Goal: Task Accomplishment & Management: Complete application form

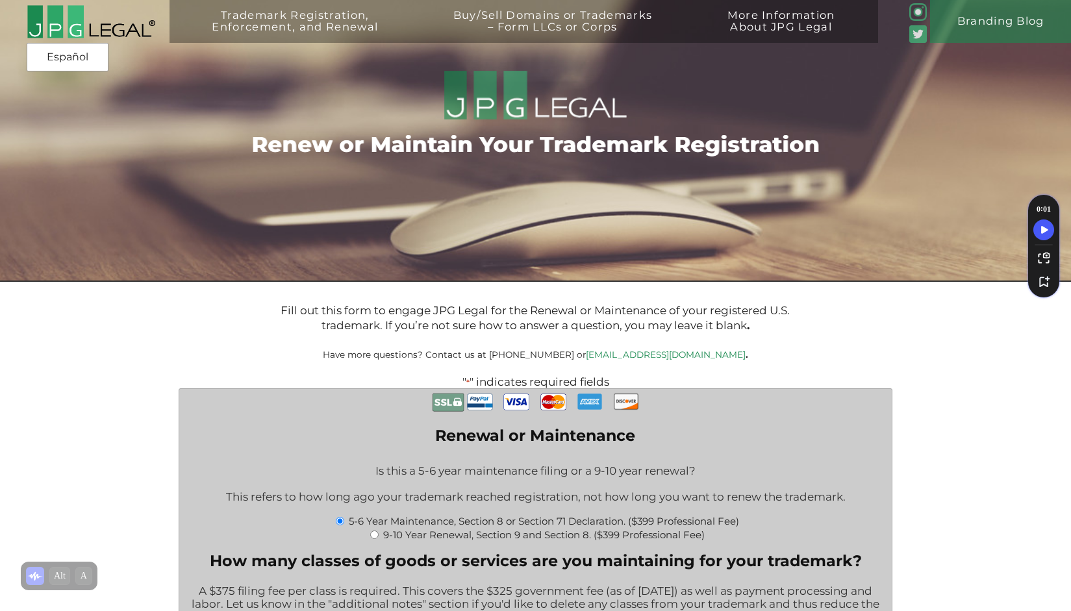
select select "Maintaining 2 Classes ($750)|750"
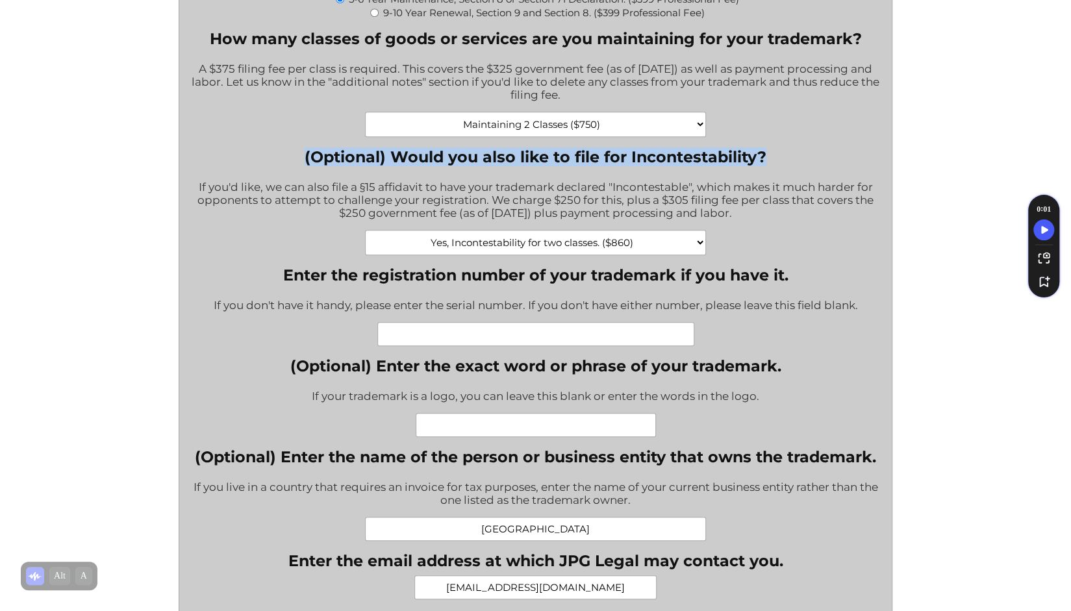
scroll to position [522, 0]
click at [696, 246] on select "No, thank you. Yes, Incontestability for one class. ($555) Yes, Incontestabilit…" at bounding box center [535, 243] width 341 height 25
select select "No, thank you.|0"
click at [365, 238] on select "No, thank you. Yes, Incontestability for one class. ($555) Yes, Incontestabilit…" at bounding box center [535, 243] width 341 height 25
type input "$1,149.00"
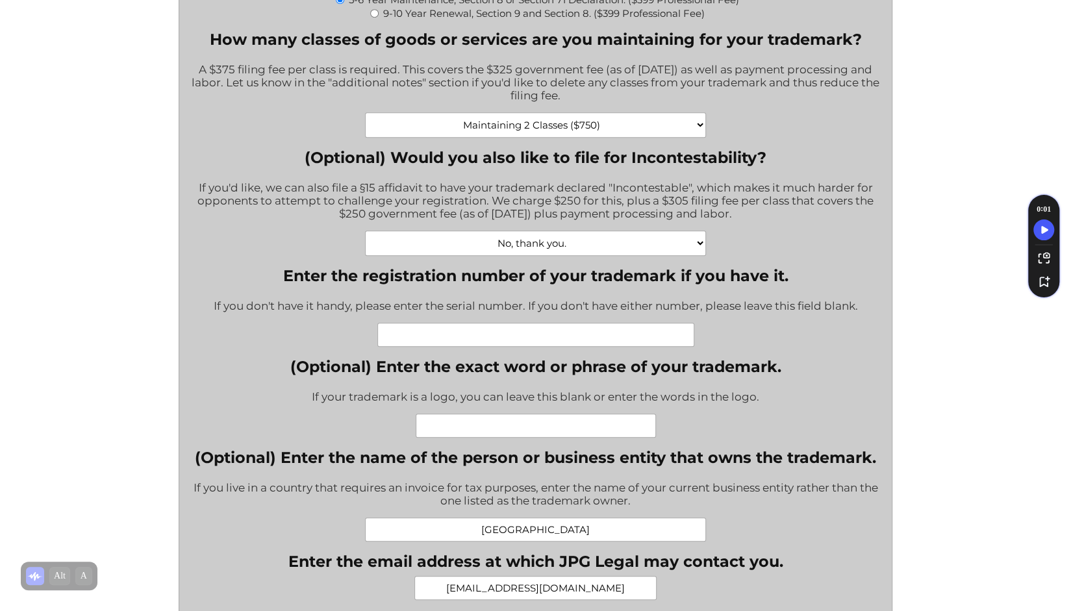
click at [820, 244] on div "No, thank you. Yes, Incontestability for one class. ($555) Yes, Incontestabilit…" at bounding box center [535, 243] width 693 height 25
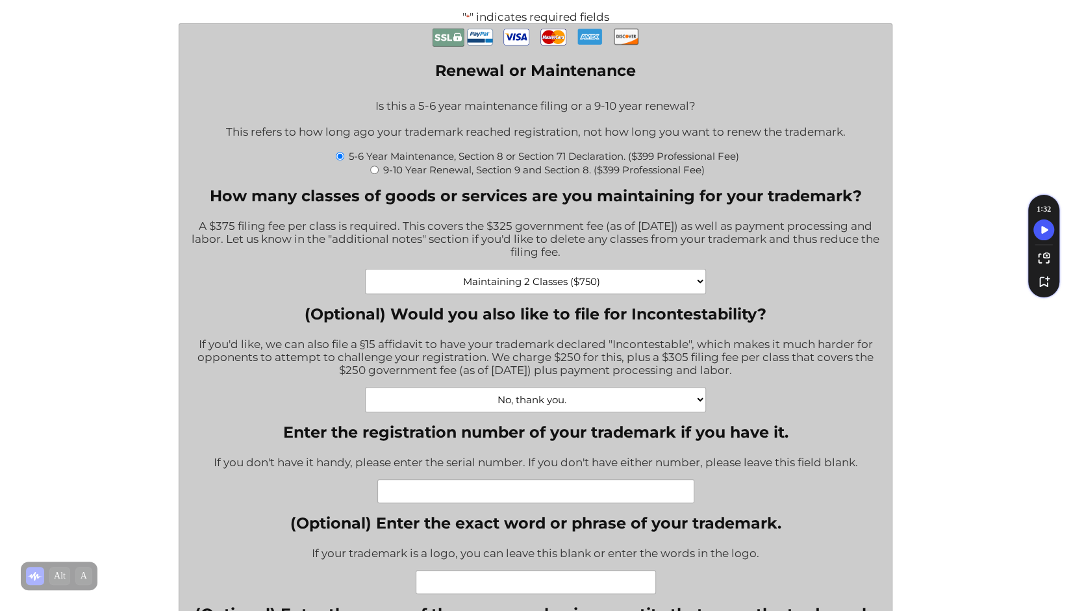
scroll to position [364, 0]
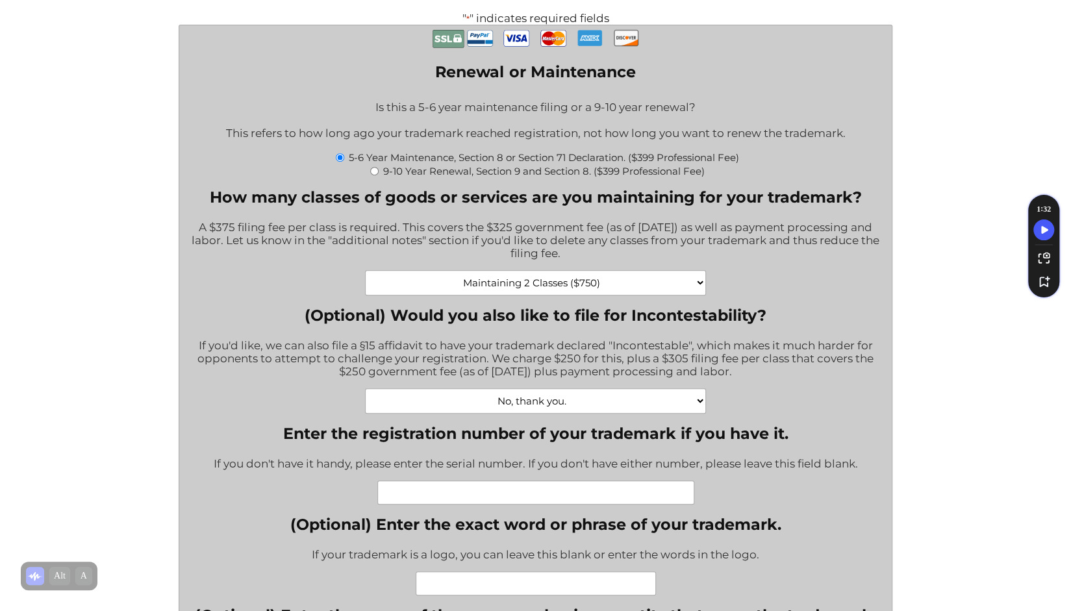
click at [666, 293] on select "Maintaining 1 Class ($375) Maintaining 2 Classes ($750) Maintaining 3 Classes (…" at bounding box center [535, 282] width 341 height 25
select select "Maintaining 1 Class ($375)|375"
click at [365, 277] on select "Maintaining 1 Class ($375) Maintaining 2 Classes ($750) Maintaining 3 Classes (…" at bounding box center [535, 282] width 341 height 25
type input "$774.00"
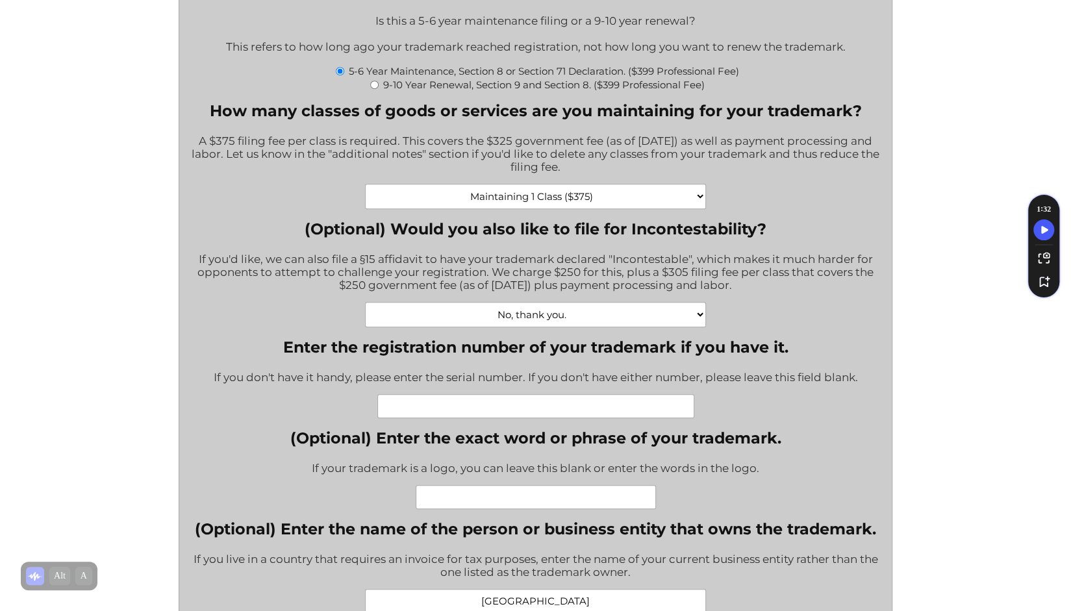
scroll to position [472, 0]
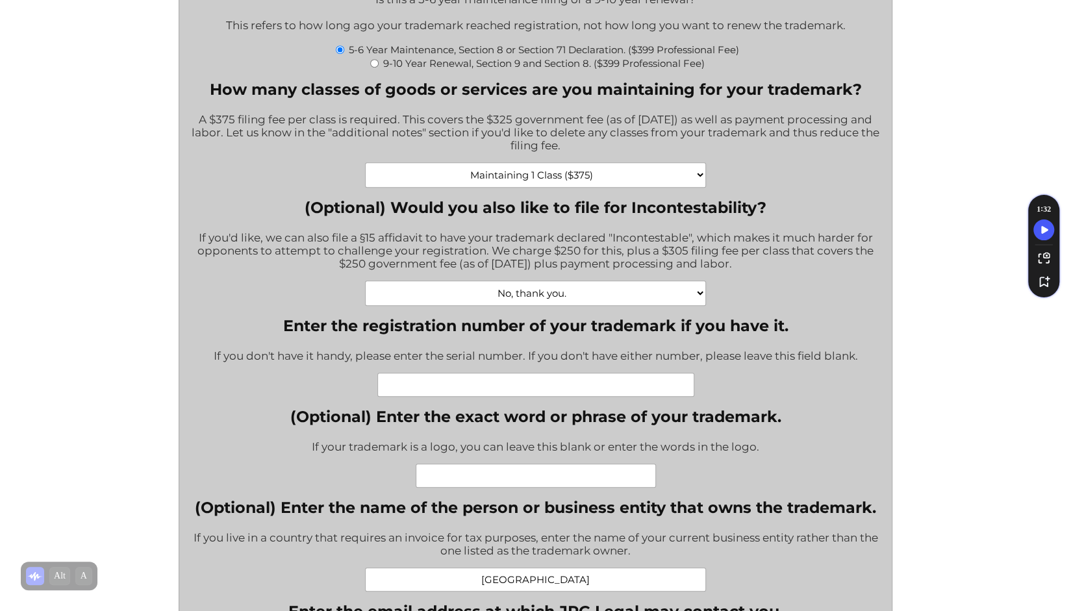
click at [691, 171] on select "Maintaining 1 Class ($375) Maintaining 2 Classes ($750) Maintaining 3 Classes (…" at bounding box center [535, 174] width 341 height 25
click at [830, 179] on div "Maintaining 1 Class ($375) Maintaining 2 Classes ($750) Maintaining 3 Classes (…" at bounding box center [535, 174] width 693 height 25
